Goal: Navigation & Orientation: Find specific page/section

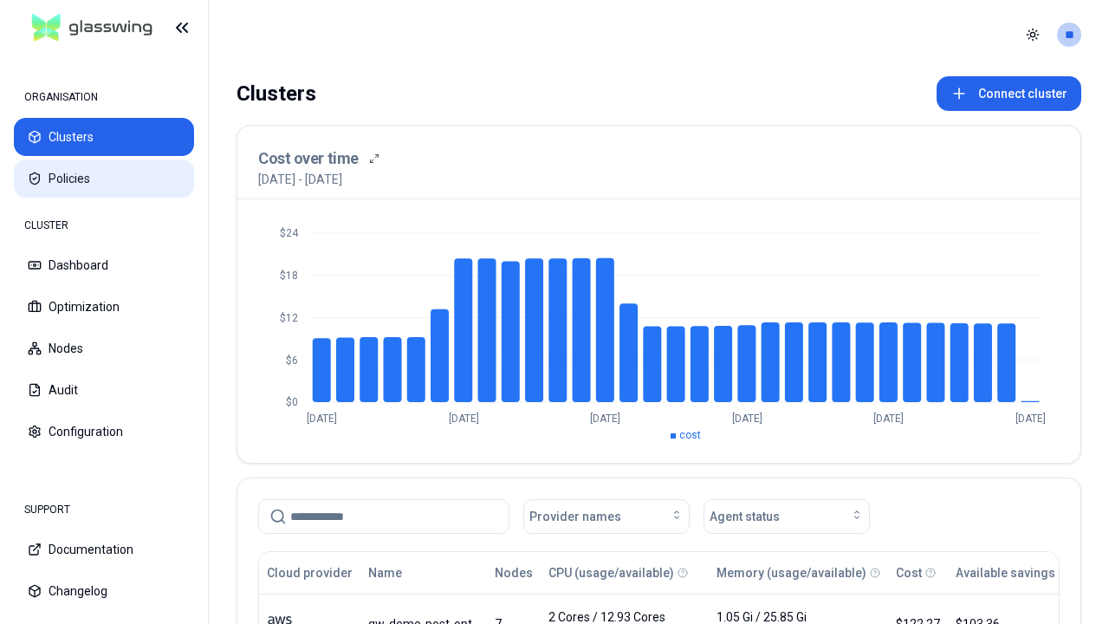
click at [104, 178] on button "Policies" at bounding box center [104, 178] width 180 height 38
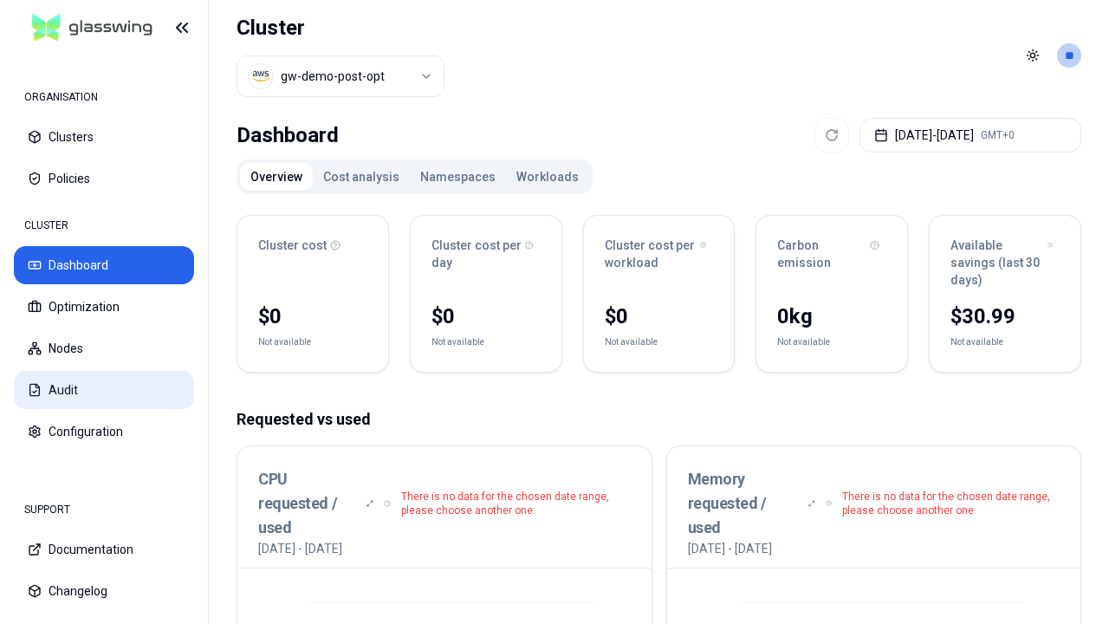
click at [104, 390] on button "Audit" at bounding box center [104, 390] width 180 height 38
